Goal: Task Accomplishment & Management: Use online tool/utility

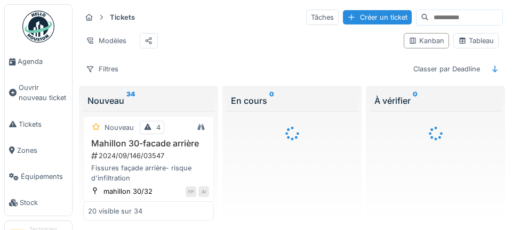
click at [31, 60] on span "Agenda" at bounding box center [43, 62] width 50 height 10
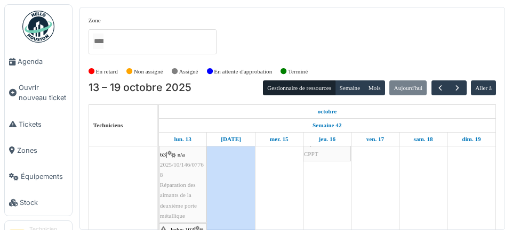
scroll to position [127, 0]
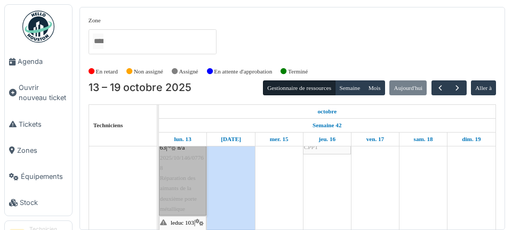
click at [191, 180] on link "agriculture 185 / marbotin 57-63 | n/a 2025/10/146/07768 Réparation des aimants…" at bounding box center [182, 168] width 47 height 95
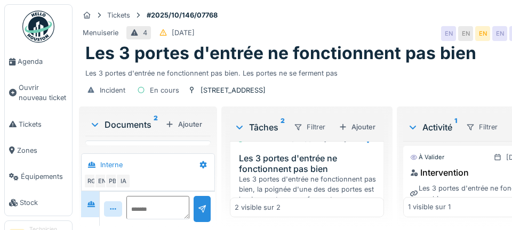
scroll to position [19, 0]
click at [42, 62] on span "Agenda" at bounding box center [43, 62] width 50 height 10
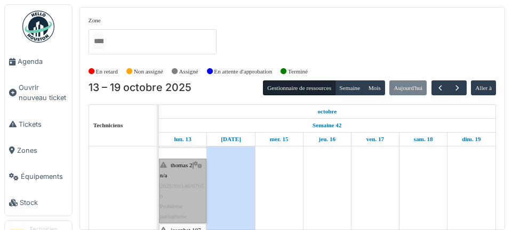
click at [189, 208] on link "thomas 2 | n/a 2025/10/146/07656 Problème parlophone" at bounding box center [182, 191] width 47 height 65
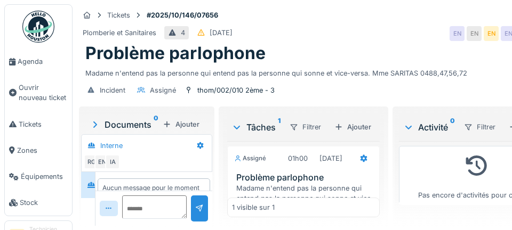
click at [37, 69] on link "Agenda" at bounding box center [38, 62] width 67 height 26
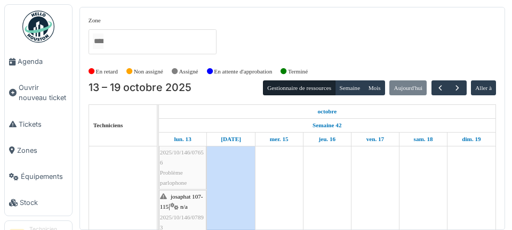
scroll to position [299, 0]
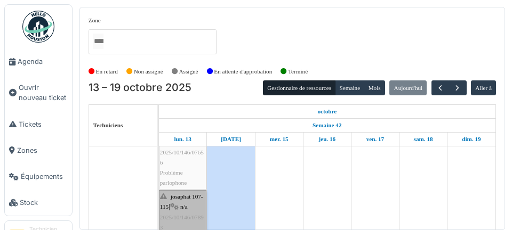
click at [181, 214] on link "josaphat 107-115 | n/a 2025/10/146/07893 Pas de lumière dans les communs Josaph…" at bounding box center [182, 227] width 47 height 75
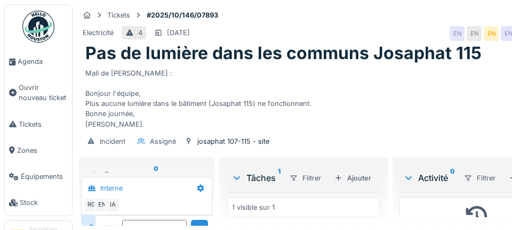
click at [40, 59] on span "Agenda" at bounding box center [43, 62] width 50 height 10
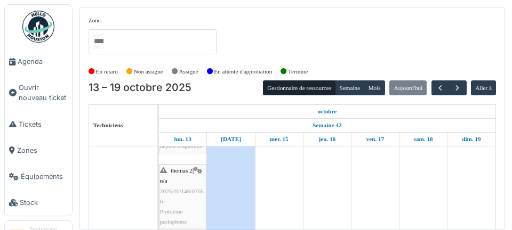
scroll to position [259, 0]
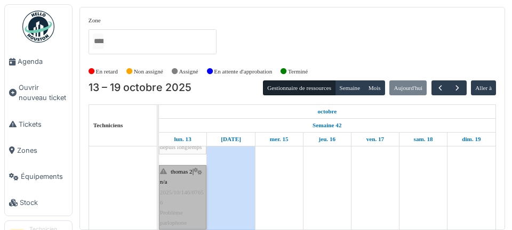
click at [189, 202] on link "thomas 2 | n/a 2025/10/146/07656 Problème parlophone" at bounding box center [182, 197] width 47 height 65
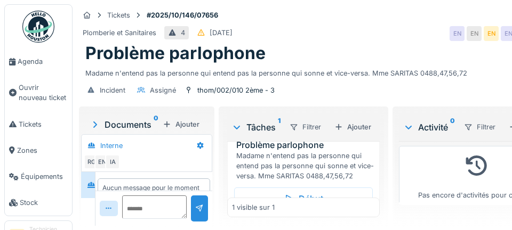
scroll to position [37, 0]
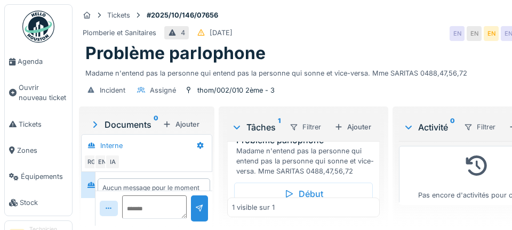
click at [308, 159] on div "Madame n'entend pas la personne qui entend pas la personne qui sonne et vice-ve…" at bounding box center [305, 161] width 139 height 31
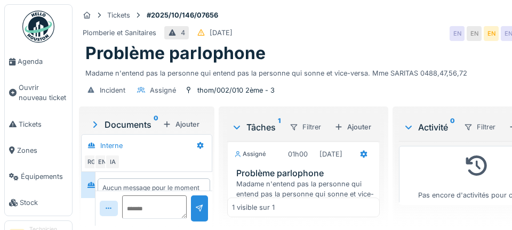
scroll to position [51, 0]
click at [21, 61] on span "Agenda" at bounding box center [43, 62] width 50 height 10
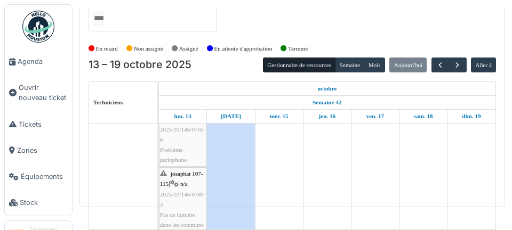
scroll to position [299, 0]
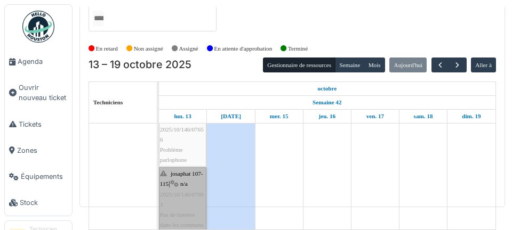
click at [187, 220] on link "josaphat 107-115 | n/a 2025/10/146/07893 Pas de lumière dans les communs Josaph…" at bounding box center [182, 204] width 47 height 75
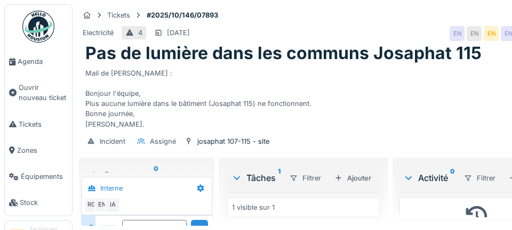
scroll to position [23, 0]
click at [36, 70] on link "Agenda" at bounding box center [38, 62] width 67 height 26
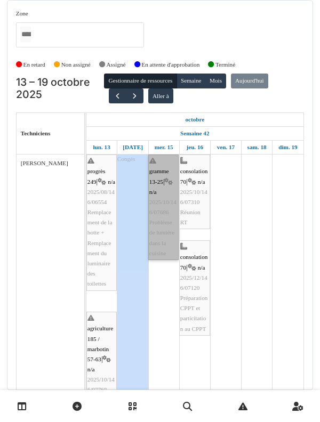
click at [164, 230] on link "gramme 13-25 | n/a 2025/10/146/07686 Problème de lumière dans la cuisine" at bounding box center [163, 208] width 30 height 106
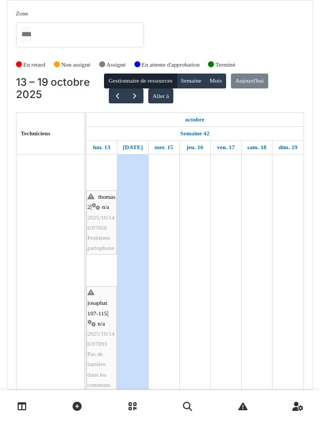
click at [263, 274] on td at bounding box center [257, 73] width 31 height 710
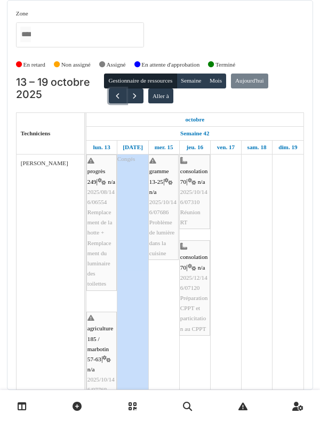
click at [117, 97] on span "button" at bounding box center [117, 96] width 9 height 9
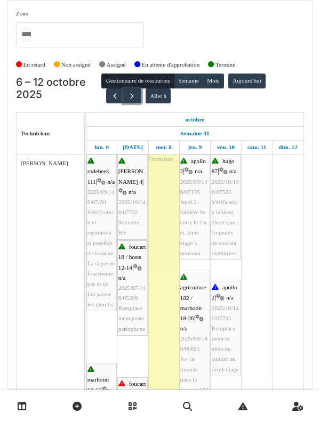
click at [135, 96] on button "button" at bounding box center [132, 96] width 18 height 15
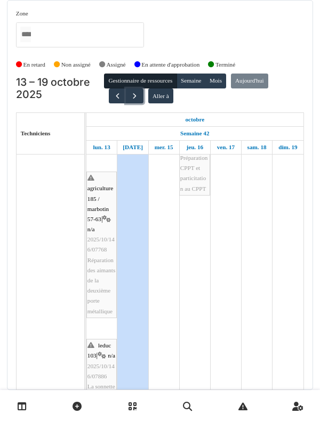
scroll to position [175, 0]
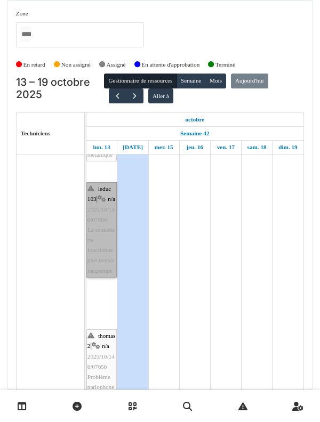
click at [100, 240] on link "leduc 103 | n/a 2025/10/146/07886 La sonnette ne fonctionne plus depuis longtem…" at bounding box center [101, 229] width 30 height 95
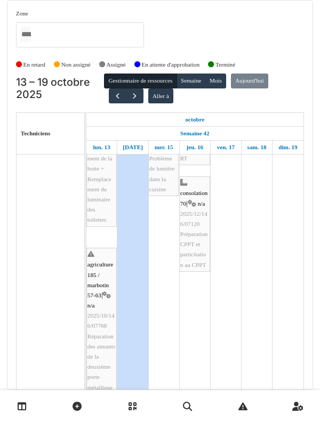
scroll to position [64, 0]
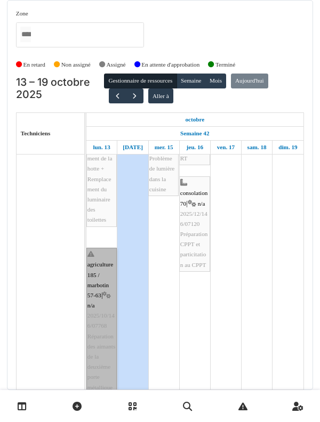
click at [95, 248] on link "agriculture 185 / marbotin 57-63 | n/a 2025/10/146/07768 Réparation des aimants…" at bounding box center [101, 321] width 30 height 147
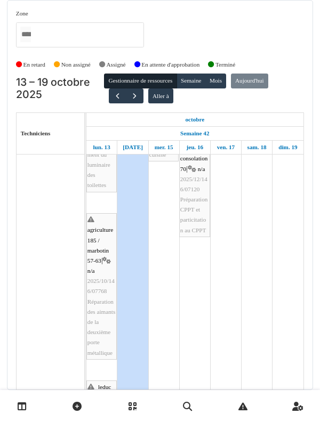
scroll to position [436, 0]
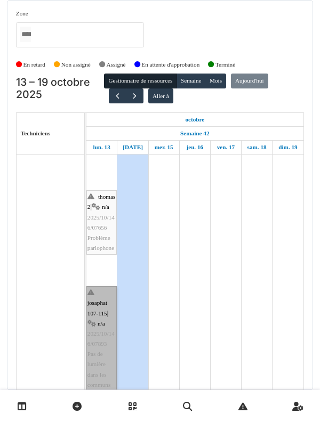
click at [100, 286] on link "josaphat 107-115 | n/a 2025/10/146/07893 Pas de lumière dans les communs Josaph…" at bounding box center [101, 349] width 30 height 126
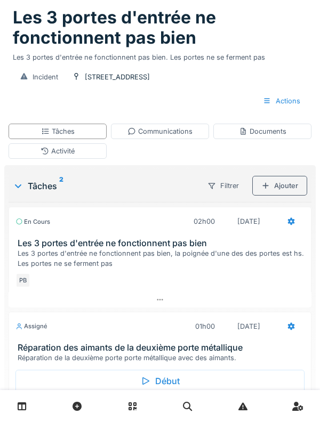
scroll to position [115, 0]
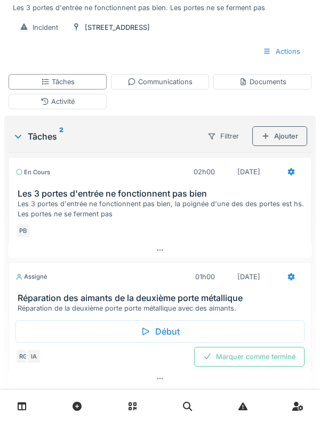
click at [56, 294] on h3 "Réparation des aimants de la deuxième porte métallique" at bounding box center [162, 298] width 289 height 10
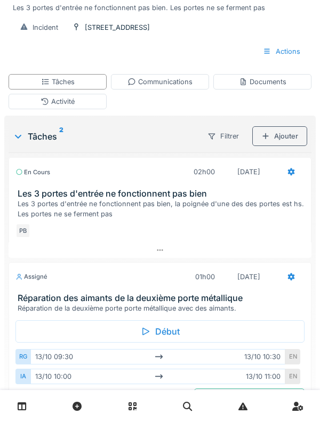
scroll to position [156, 0]
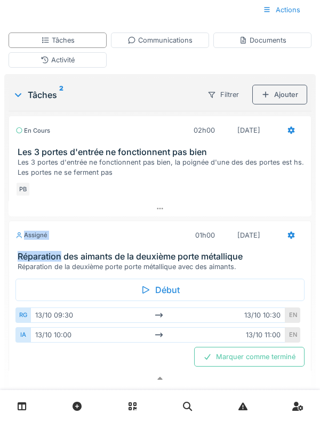
click at [84, 252] on h3 "Réparation des aimants de la deuxième porte métallique" at bounding box center [162, 257] width 289 height 10
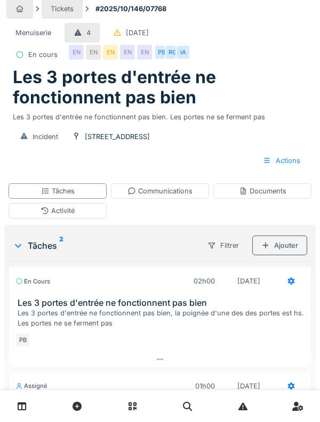
scroll to position [2, 0]
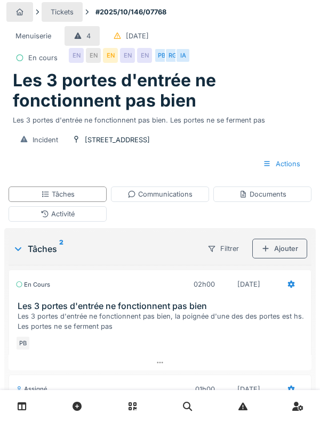
click at [194, 196] on div "Communications" at bounding box center [160, 194] width 98 height 15
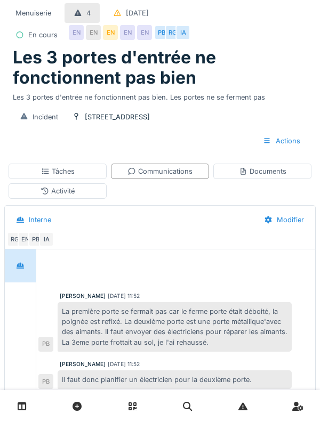
scroll to position [47, 0]
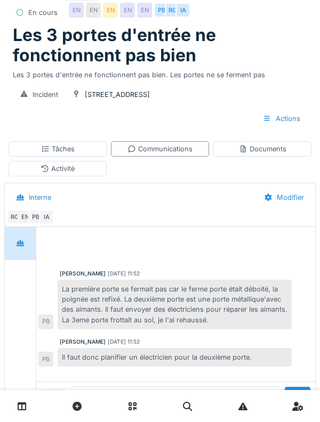
click at [36, 203] on div "Interne" at bounding box center [33, 198] width 53 height 20
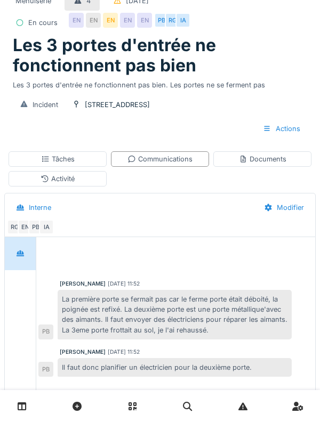
scroll to position [0, 0]
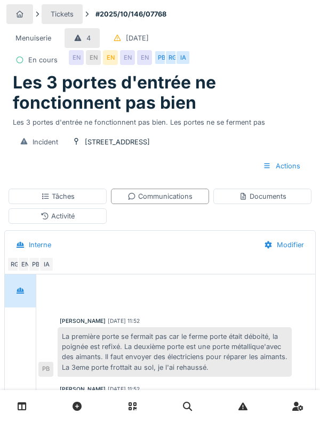
click at [43, 199] on icon at bounding box center [45, 196] width 9 height 7
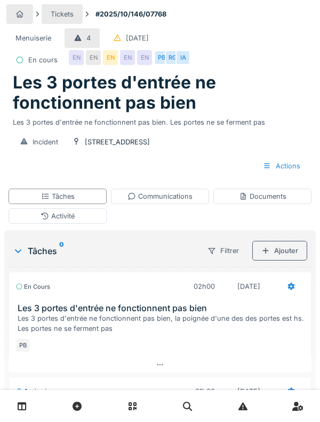
click at [47, 213] on icon at bounding box center [45, 216] width 9 height 7
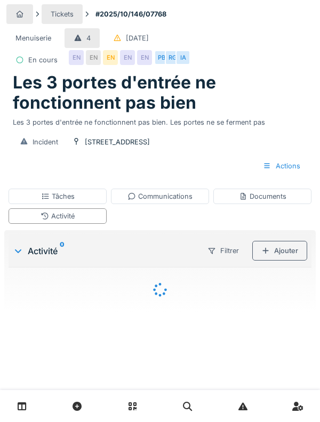
click at [190, 198] on div "Communications" at bounding box center [159, 196] width 65 height 10
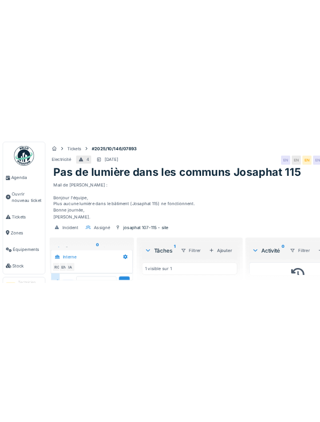
scroll to position [23, 0]
